Goal: Transaction & Acquisition: Purchase product/service

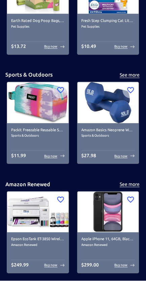
scroll to position [2322, 0]
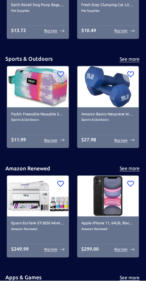
click at [110, 204] on img at bounding box center [109, 196] width 62 height 41
click at [125, 249] on p "Buy now" at bounding box center [121, 249] width 13 height 5
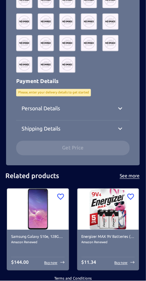
scroll to position [573, 0]
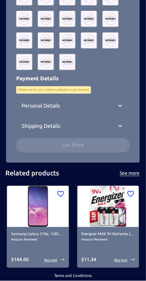
click at [55, 260] on p "Buy now" at bounding box center [51, 260] width 13 height 5
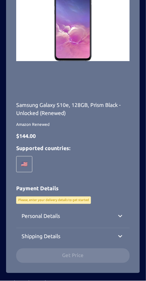
scroll to position [111, 0]
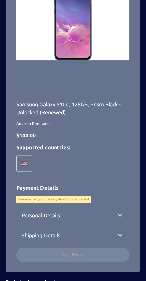
click at [119, 215] on icon at bounding box center [120, 215] width 8 height 8
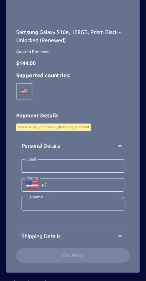
scroll to position [183, 0]
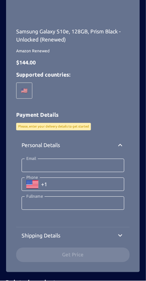
click at [119, 237] on icon at bounding box center [120, 236] width 8 height 8
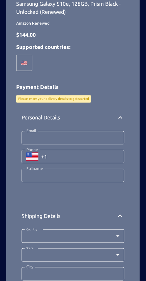
scroll to position [211, 0]
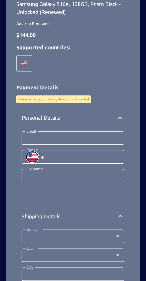
click at [35, 157] on icon "Select country" at bounding box center [32, 157] width 12 height 8
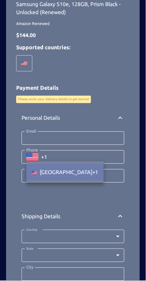
click at [102, 157] on div at bounding box center [73, 140] width 146 height 281
